Goal: Navigation & Orientation: Find specific page/section

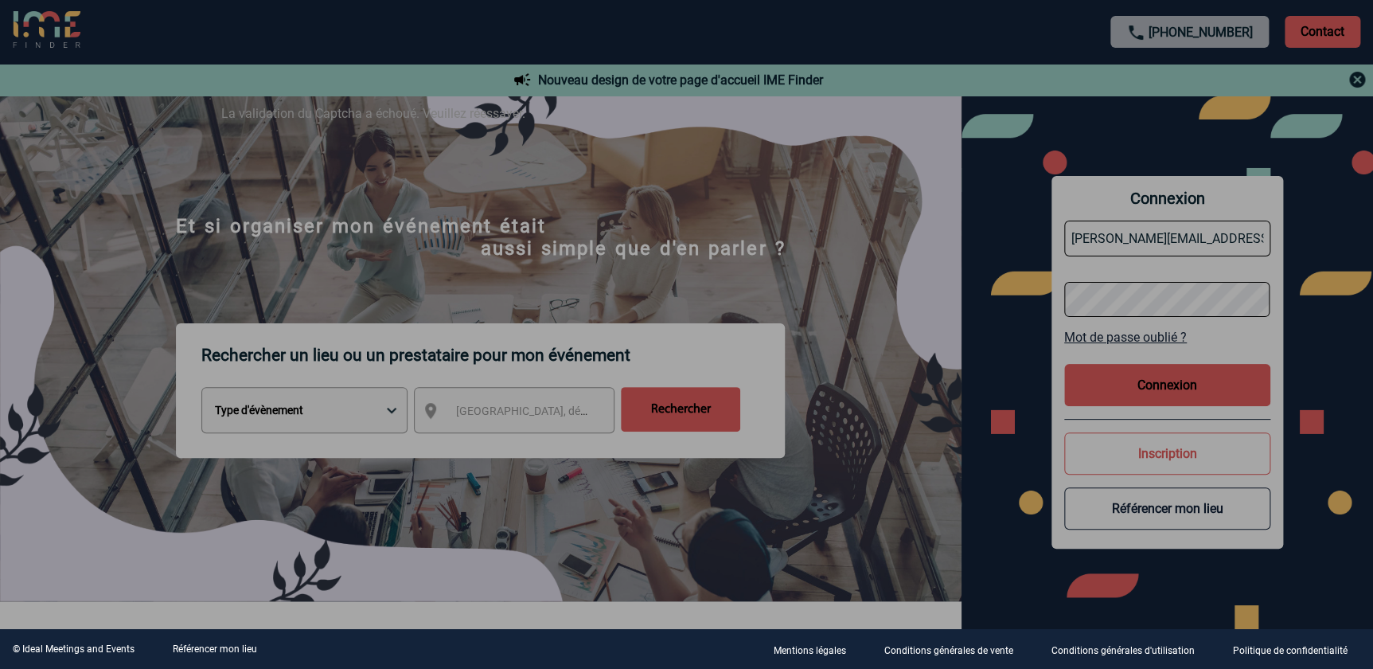
click at [1208, 393] on div at bounding box center [686, 334] width 1373 height 669
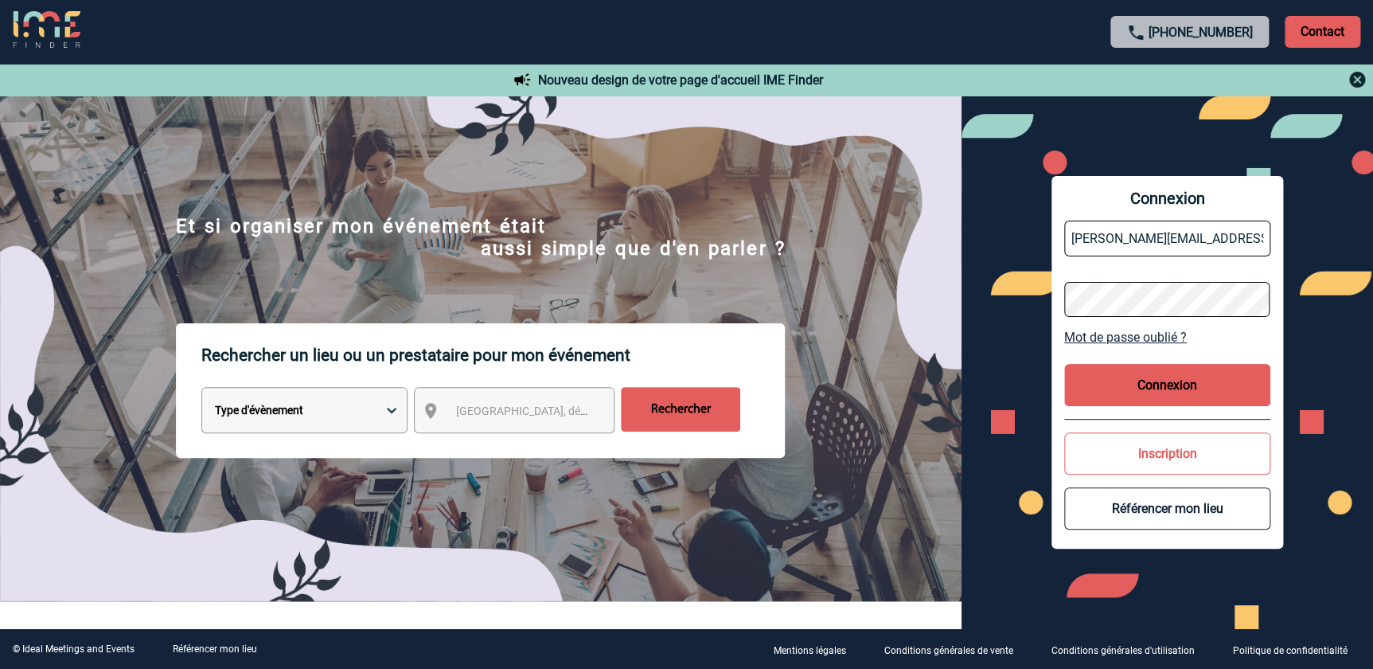
click at [1154, 376] on button "Connexion" at bounding box center [1167, 385] width 206 height 42
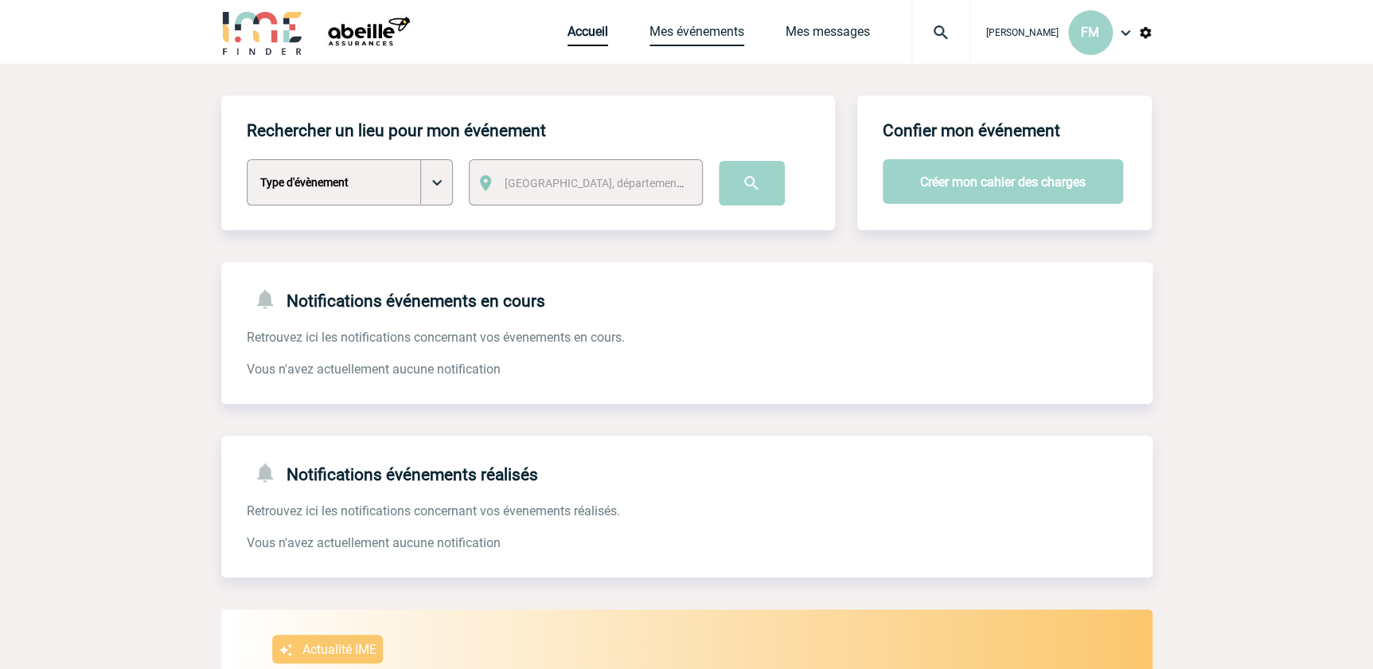
click at [684, 29] on link "Mes événements" at bounding box center [697, 35] width 95 height 22
